Goal: Task Accomplishment & Management: Complete application form

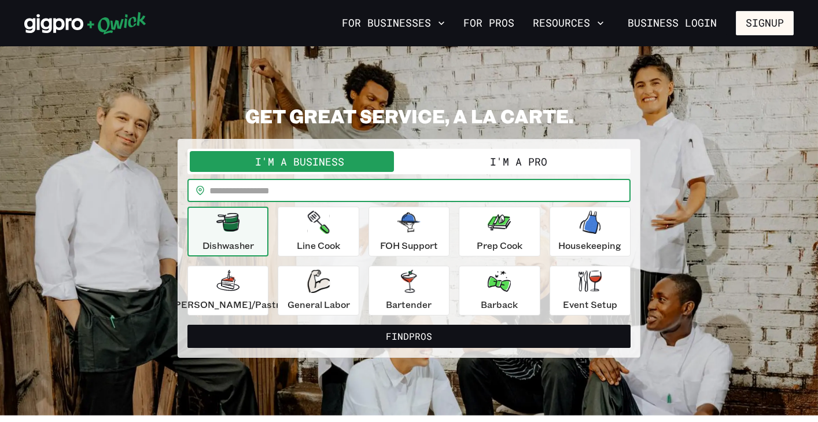
click at [293, 190] on input "text" at bounding box center [419, 190] width 421 height 23
type input "*****"
click at [319, 226] on icon "button" at bounding box center [318, 221] width 22 height 23
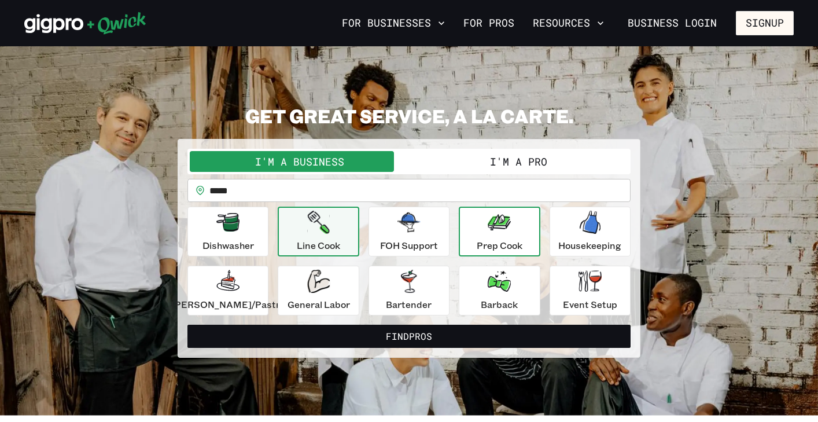
click at [464, 238] on button "Prep Cook" at bounding box center [499, 231] width 81 height 50
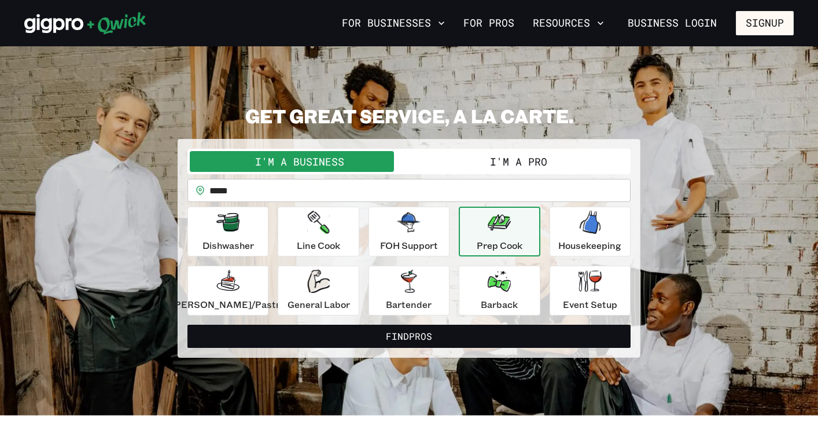
click at [482, 158] on button "I'm a Pro" at bounding box center [518, 161] width 219 height 21
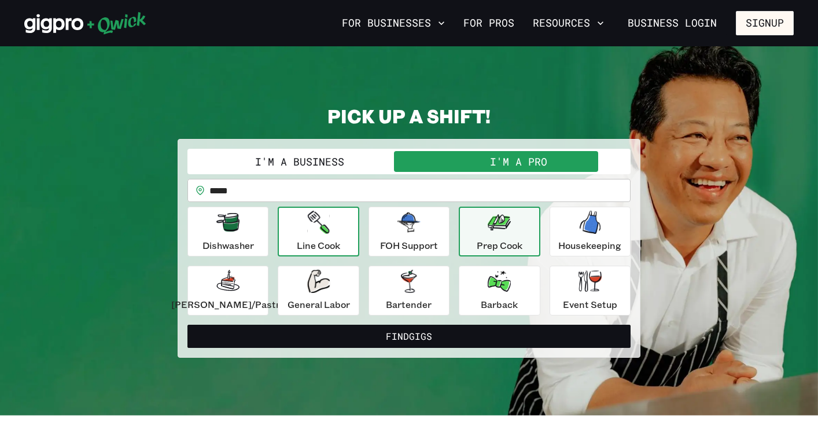
click at [338, 226] on div "Line Cook" at bounding box center [318, 231] width 43 height 42
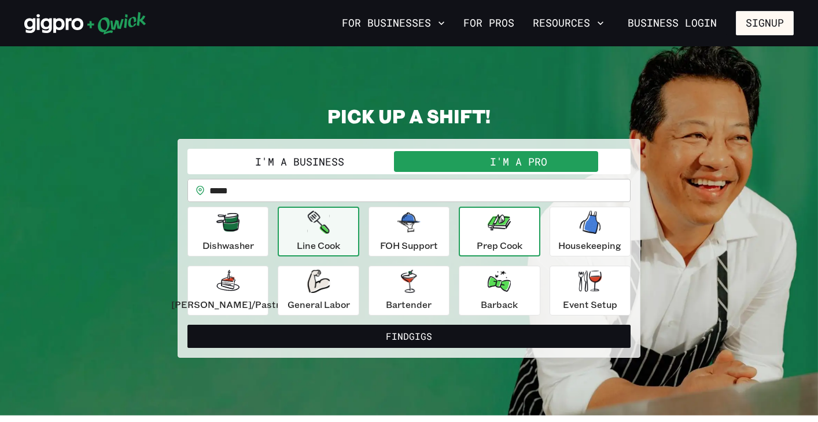
click at [495, 226] on icon "button" at bounding box center [498, 222] width 23 height 16
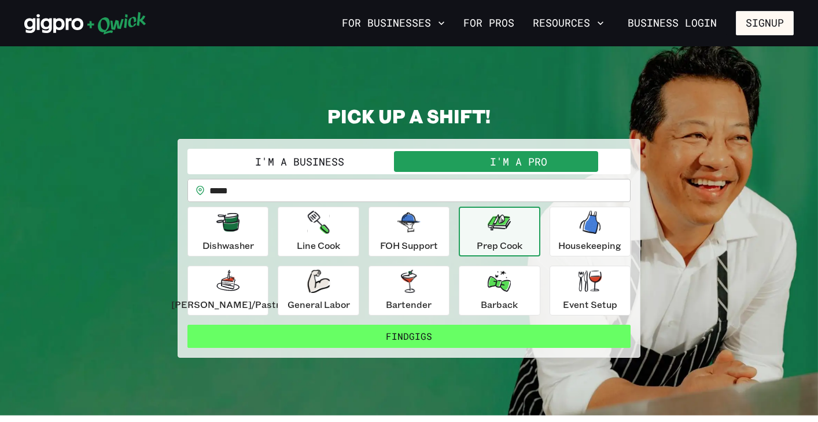
click at [470, 337] on button "Find Gigs" at bounding box center [408, 335] width 443 height 23
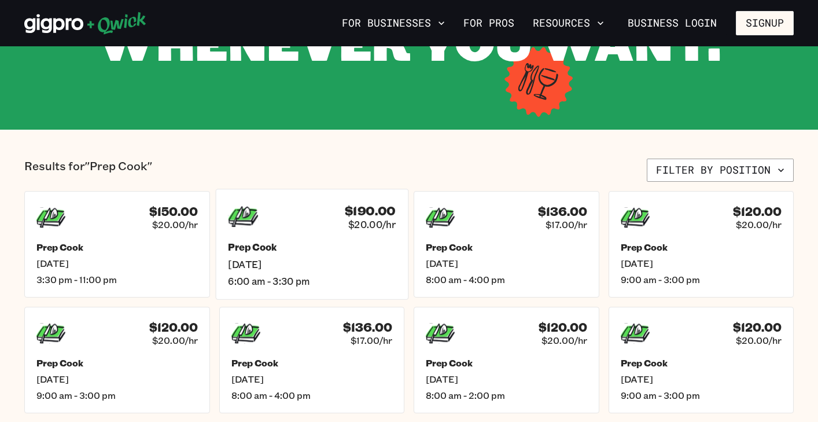
scroll to position [180, 0]
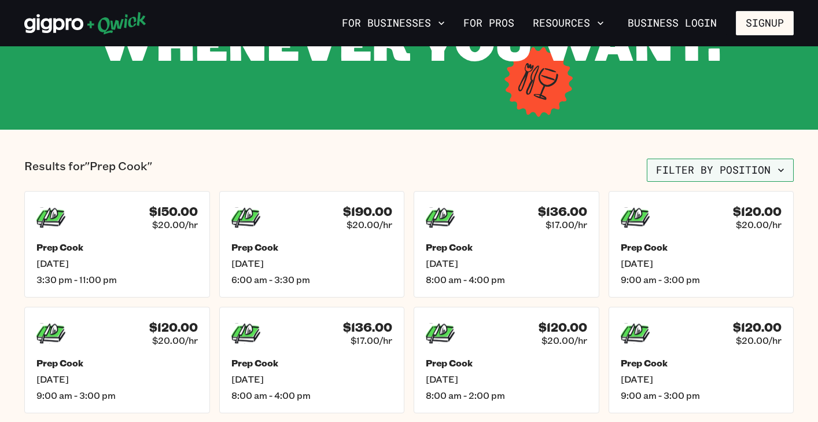
click at [716, 175] on button "Filter by position" at bounding box center [719, 169] width 147 height 23
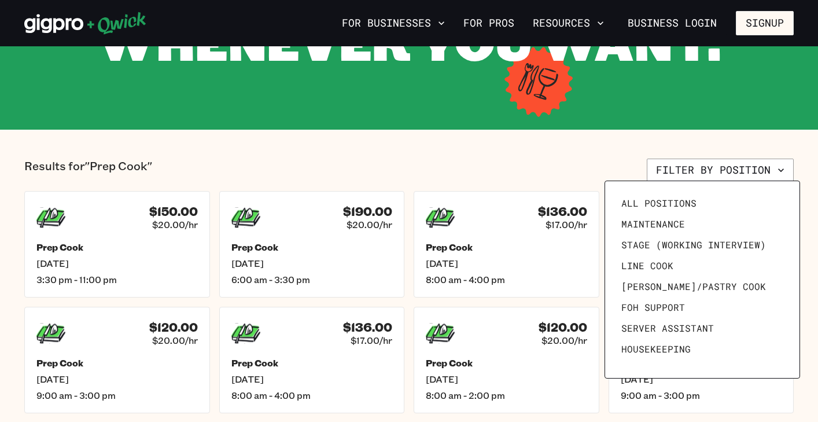
click at [600, 142] on div at bounding box center [409, 211] width 818 height 422
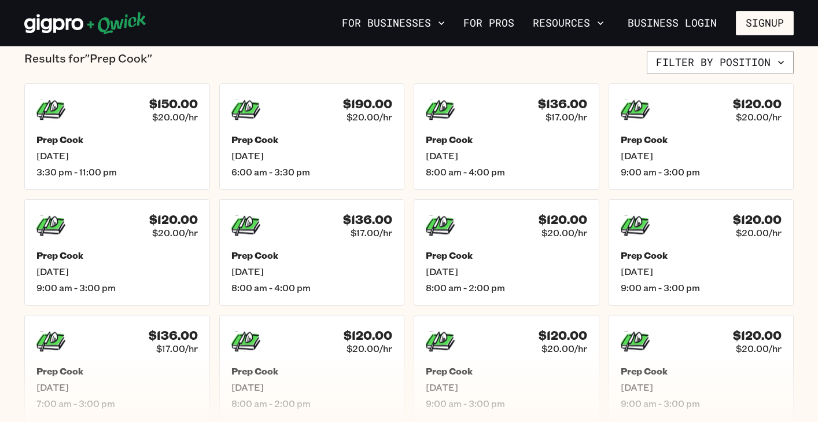
scroll to position [287, 0]
click at [334, 138] on h5 "Prep Cook" at bounding box center [312, 140] width 168 height 12
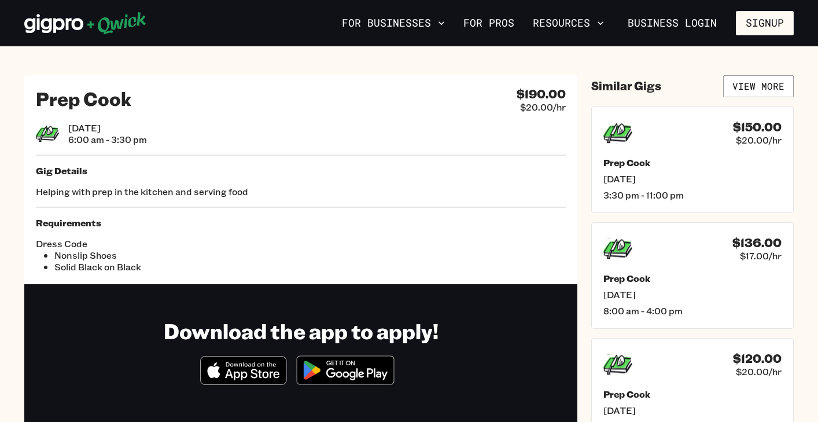
click at [763, 10] on div "For Businesses For Pros Resources Business Login Signup" at bounding box center [409, 23] width 818 height 46
click at [757, 24] on button "Signup" at bounding box center [765, 23] width 58 height 24
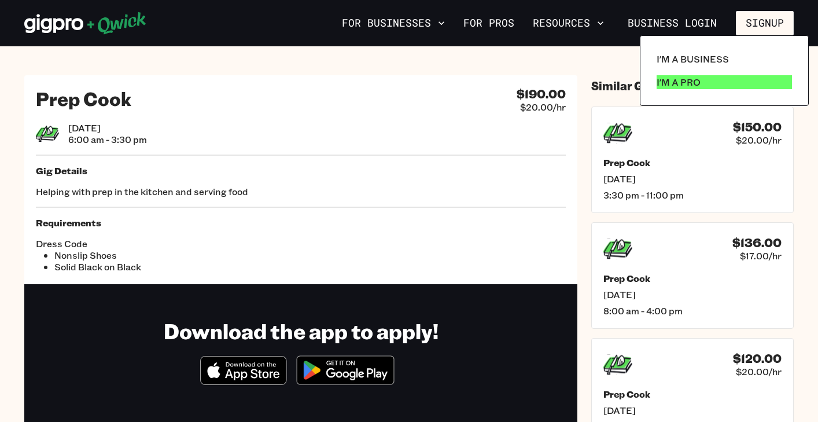
click at [684, 91] on link "I'm a Pro" at bounding box center [724, 82] width 145 height 23
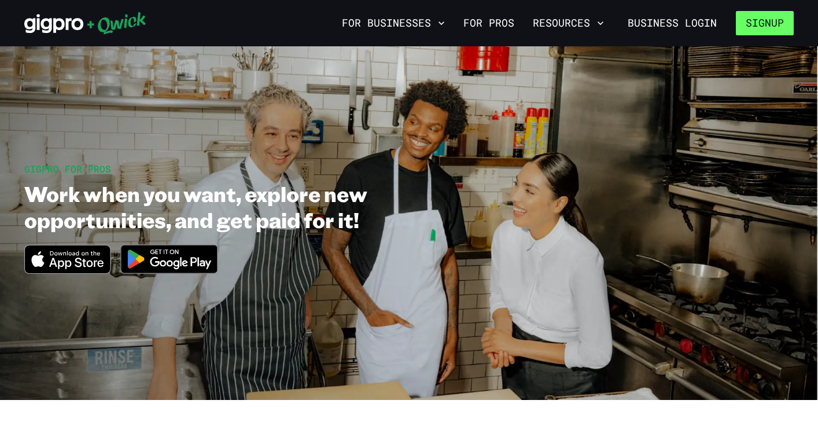
click at [766, 22] on button "Signup" at bounding box center [765, 23] width 58 height 24
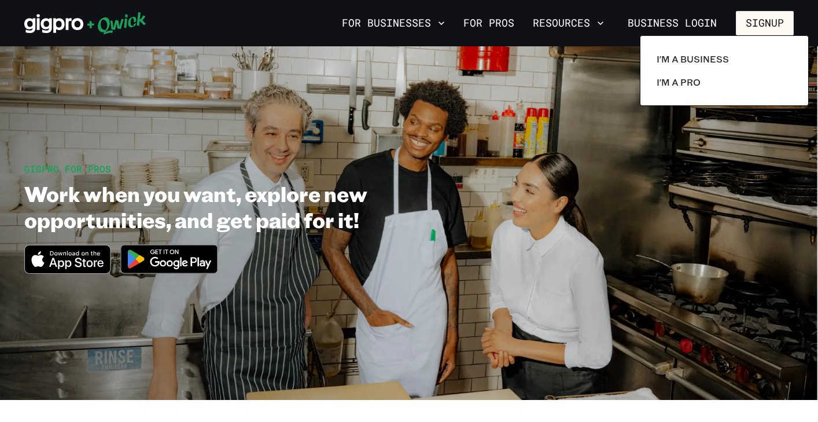
click at [671, 98] on div "I'm a Business I'm a Pro" at bounding box center [724, 70] width 169 height 71
click at [671, 89] on link "I'm a Pro" at bounding box center [724, 82] width 145 height 23
click at [668, 80] on p "I'm a Pro" at bounding box center [678, 82] width 44 height 14
click at [685, 61] on p "I'm a Business" at bounding box center [692, 59] width 72 height 14
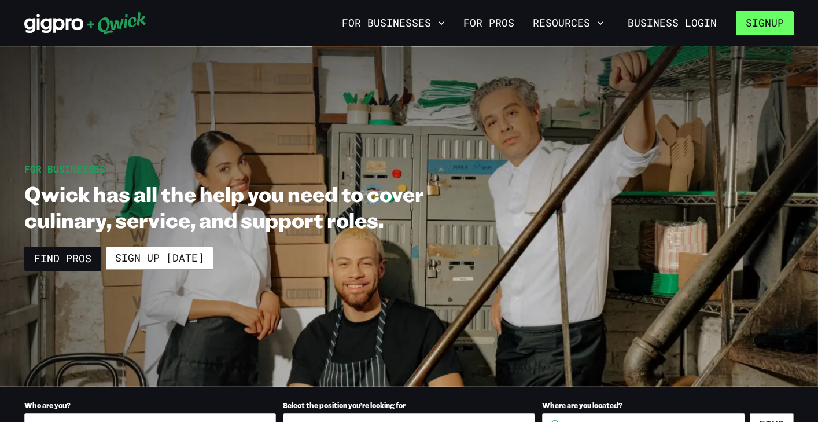
click at [736, 27] on button "Signup" at bounding box center [765, 23] width 58 height 24
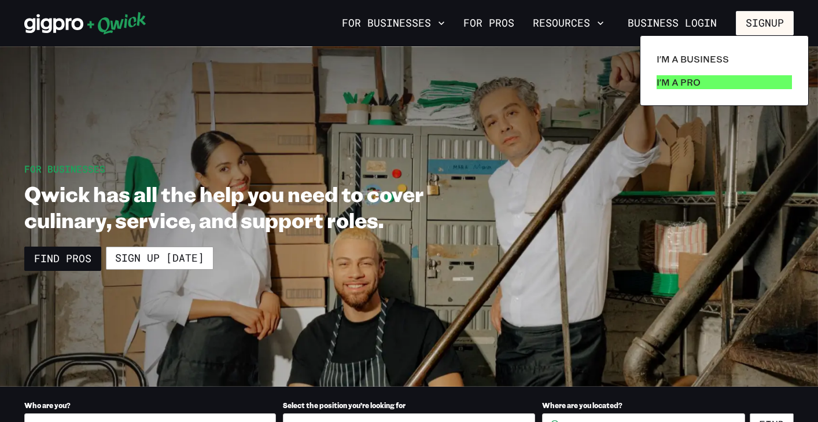
click at [695, 82] on p "I'm a Pro" at bounding box center [678, 82] width 44 height 14
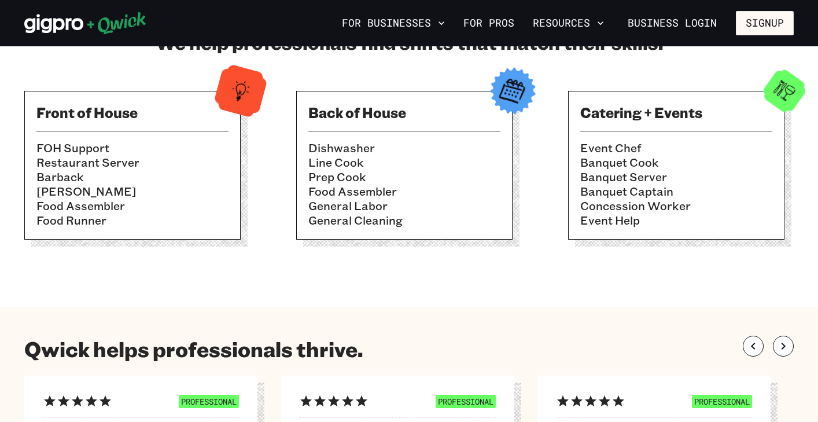
scroll to position [440, 0]
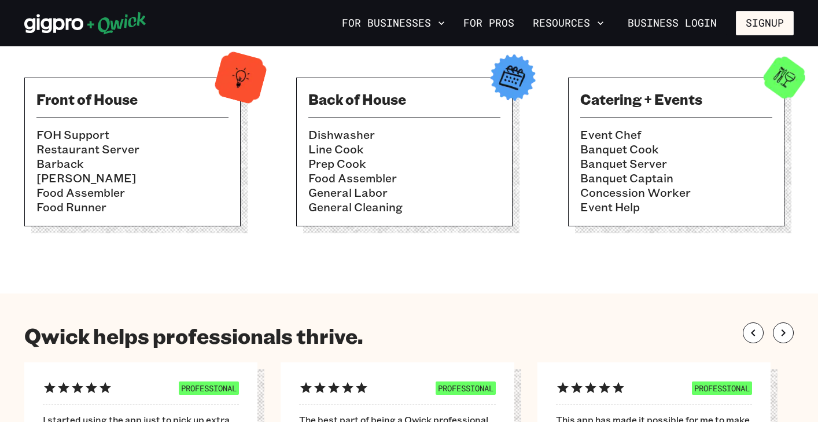
click at [520, 85] on img at bounding box center [512, 77] width 57 height 57
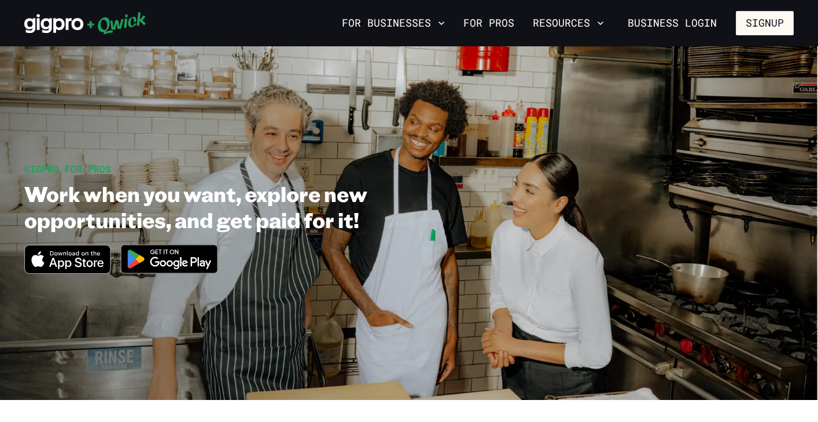
scroll to position [0, 0]
click at [752, 21] on button "Signup" at bounding box center [765, 23] width 58 height 24
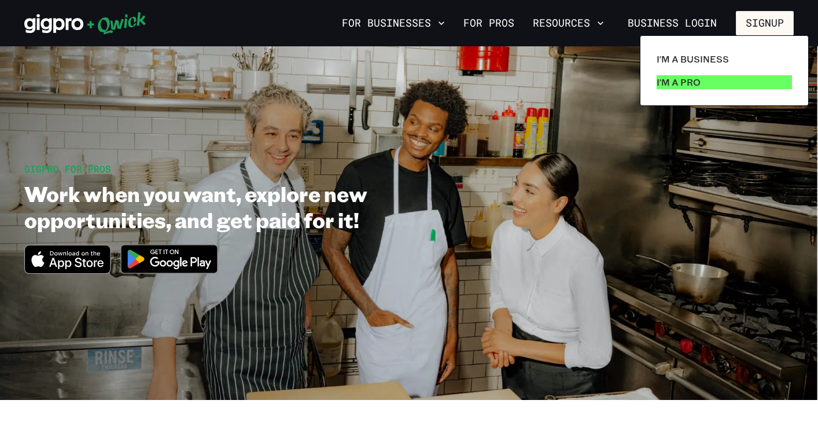
click at [681, 82] on p "I'm a Pro" at bounding box center [678, 82] width 44 height 14
click at [73, 260] on div at bounding box center [409, 211] width 818 height 422
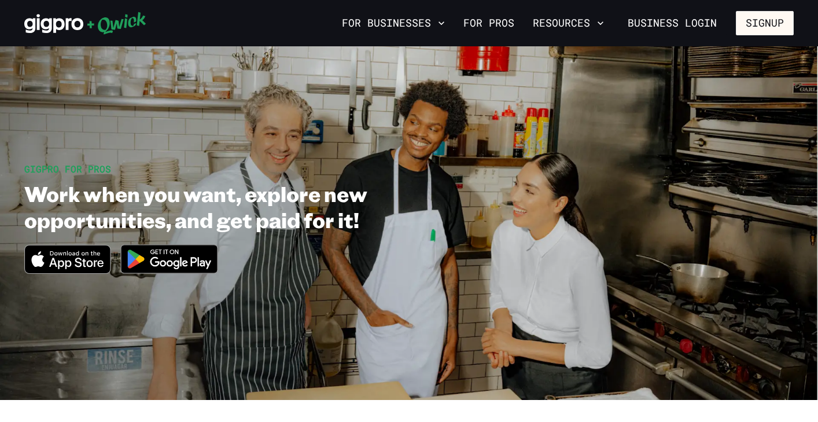
click at [29, 253] on icon "Download on the App Store" at bounding box center [67, 259] width 85 height 28
click at [224, 338] on section "GIGPRO FOR PROS Work when you want, explore new opportunities, and get paid for…" at bounding box center [409, 222] width 818 height 353
